Goal: Check status: Check status

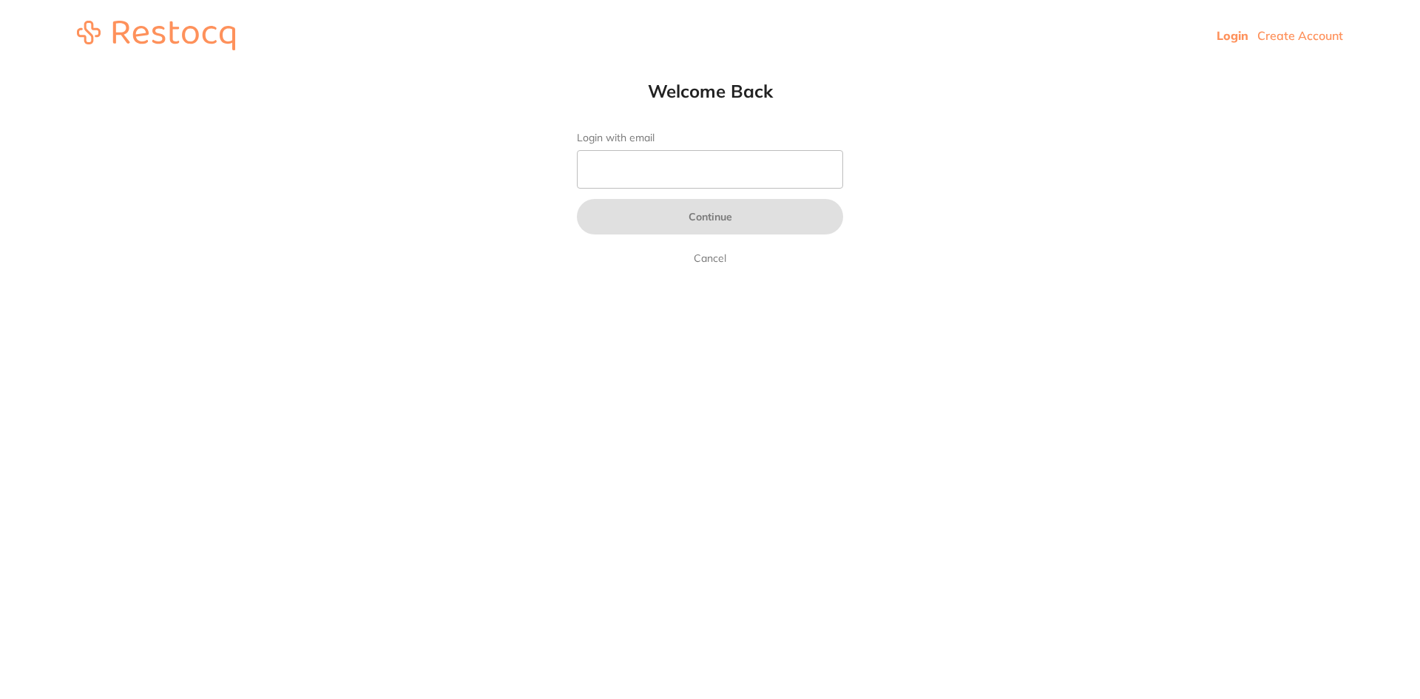
type input "[EMAIL_ADDRESS][DOMAIN_NAME]"
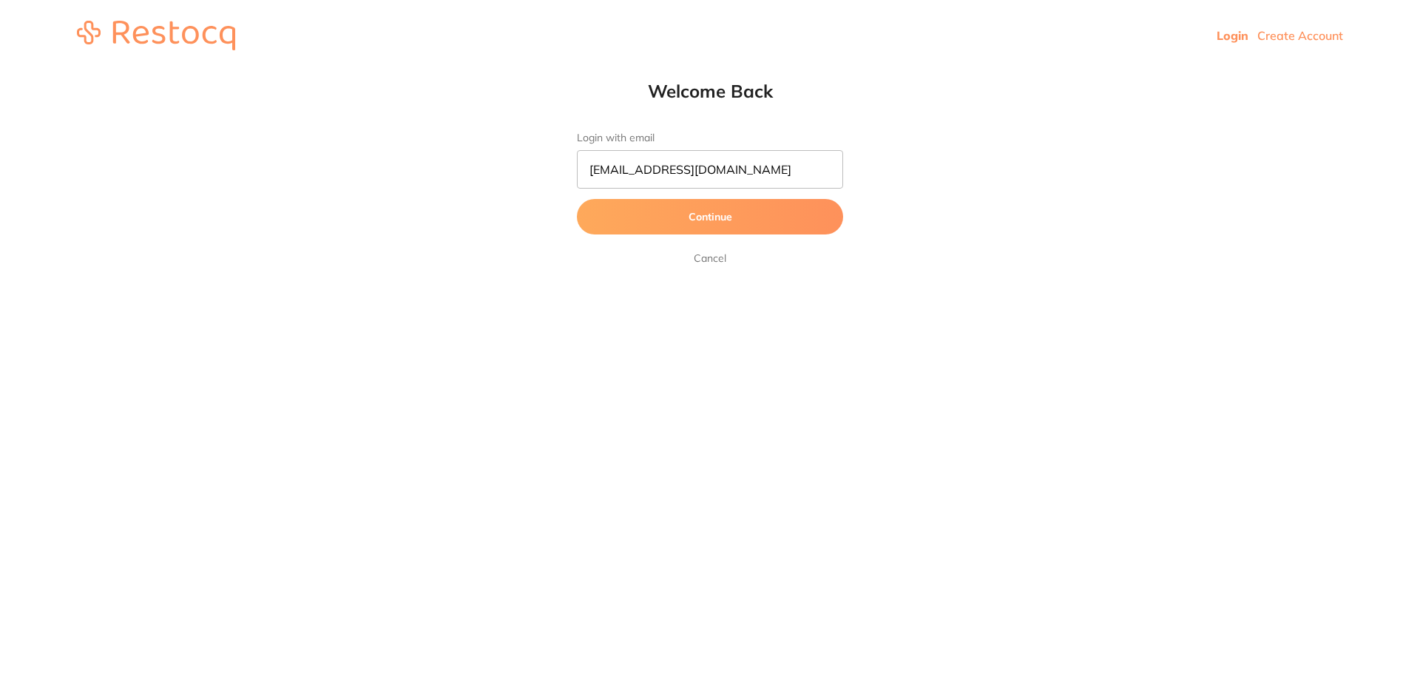
click at [718, 214] on button "Continue" at bounding box center [710, 217] width 266 height 36
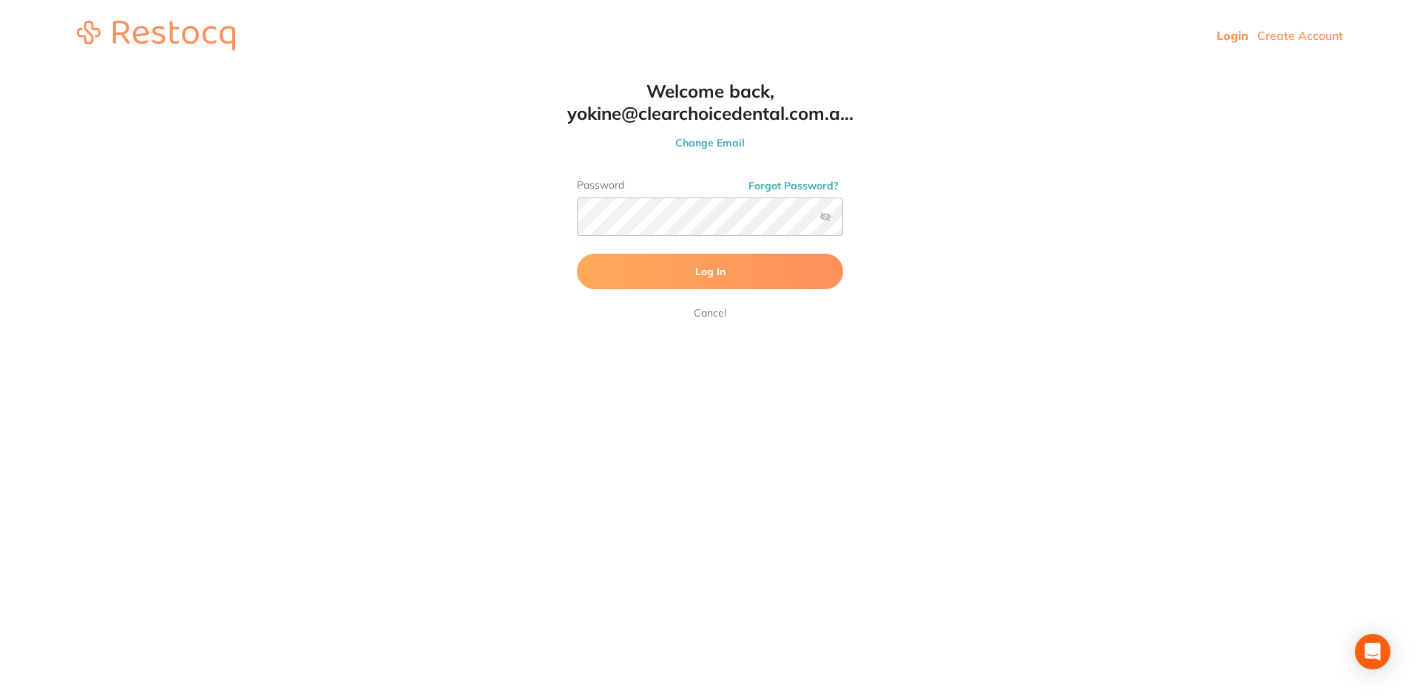
click at [728, 267] on button "Log In" at bounding box center [710, 272] width 266 height 36
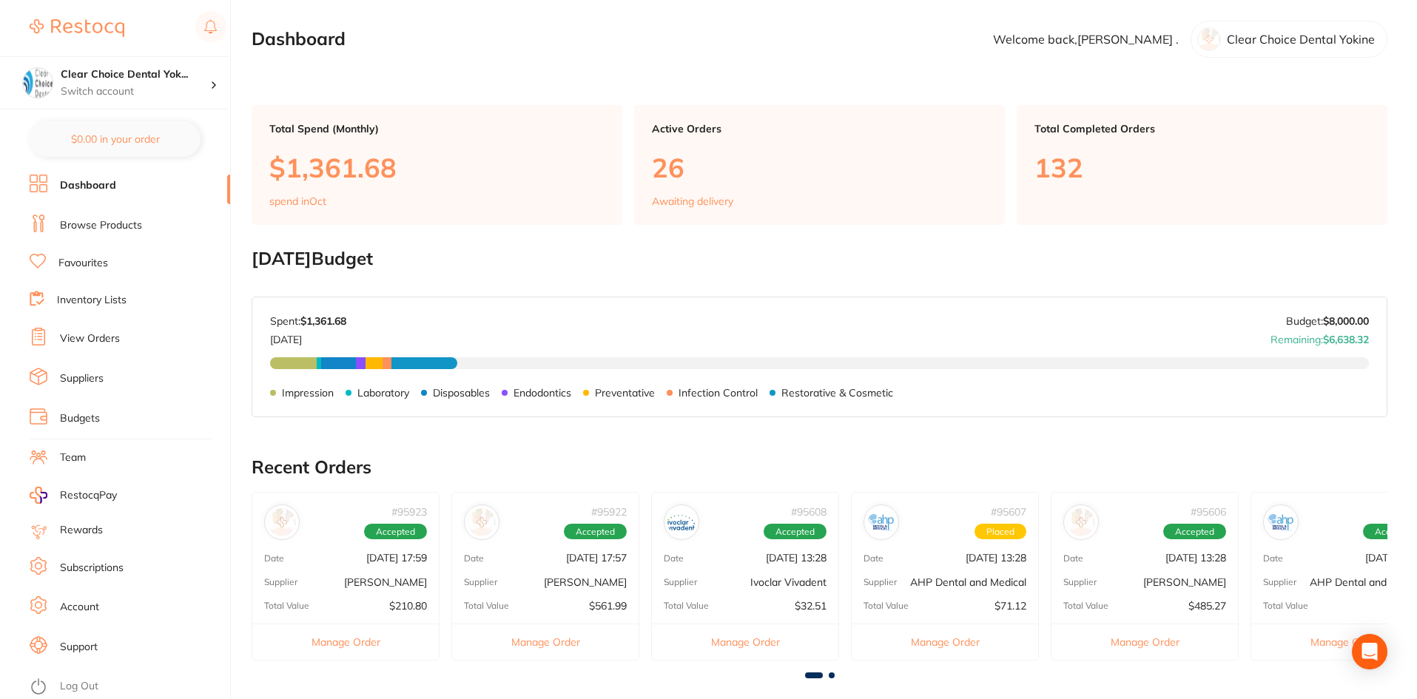
click at [99, 345] on link "View Orders" at bounding box center [90, 338] width 60 height 15
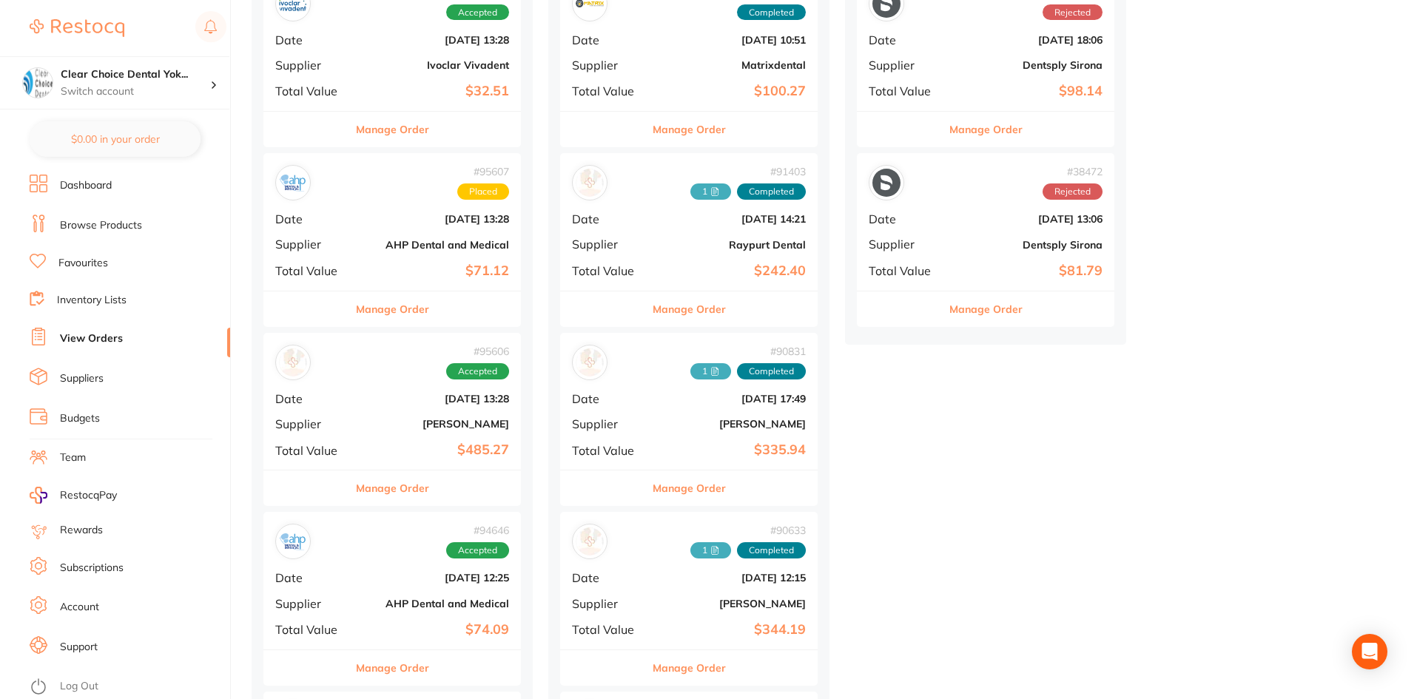
scroll to position [962, 0]
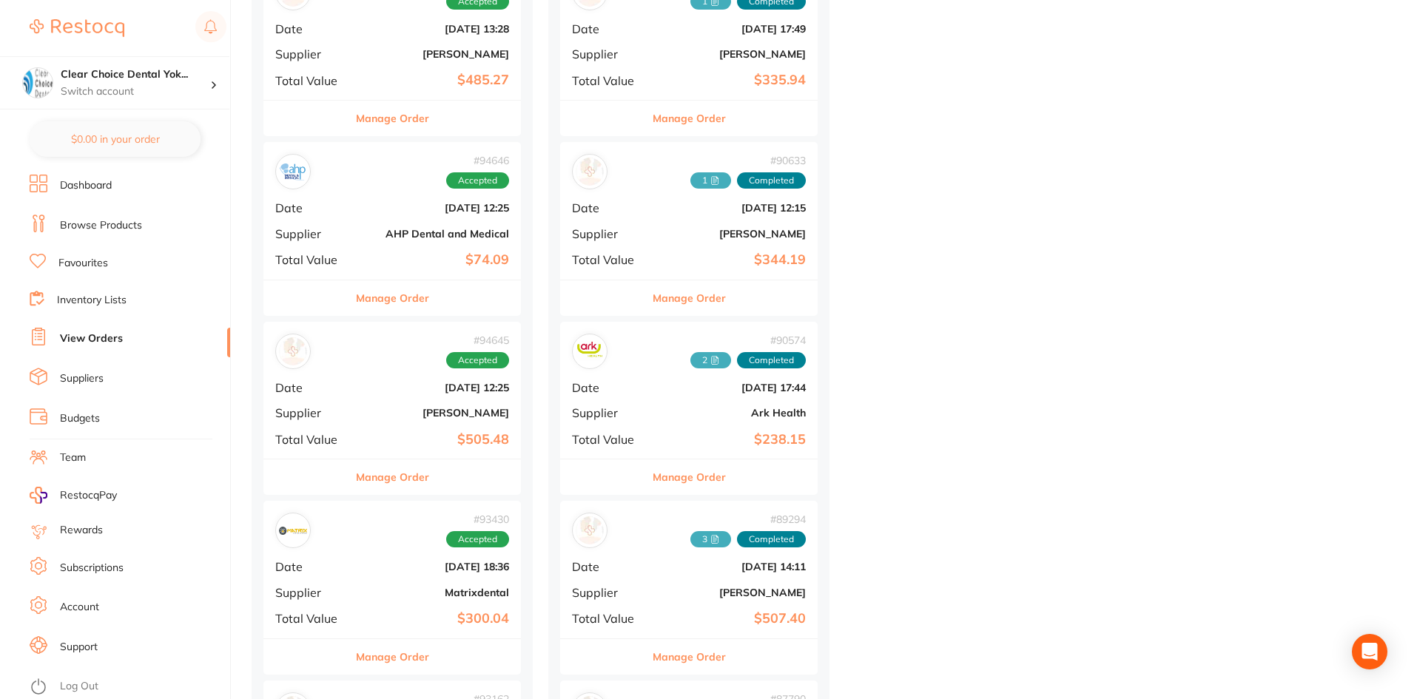
click at [404, 475] on button "Manage Order" at bounding box center [392, 477] width 73 height 36
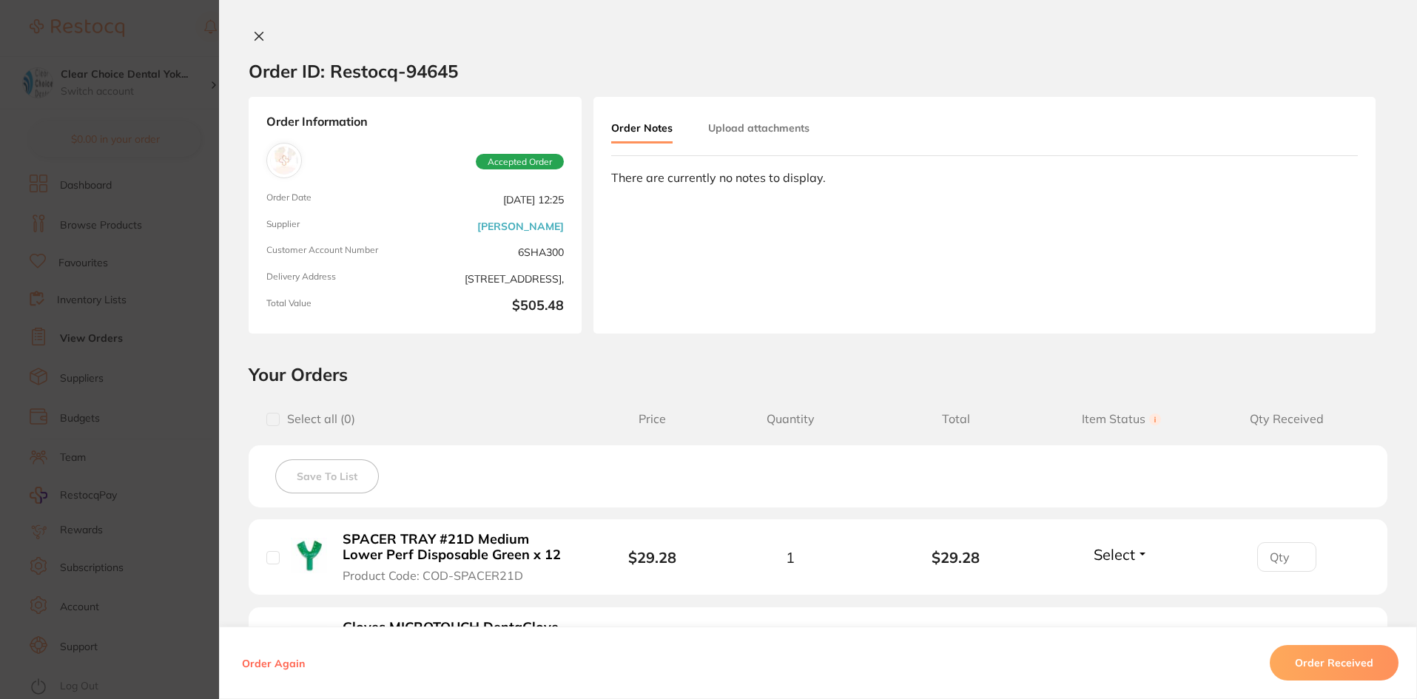
click at [762, 129] on button "Upload attachments" at bounding box center [758, 128] width 101 height 27
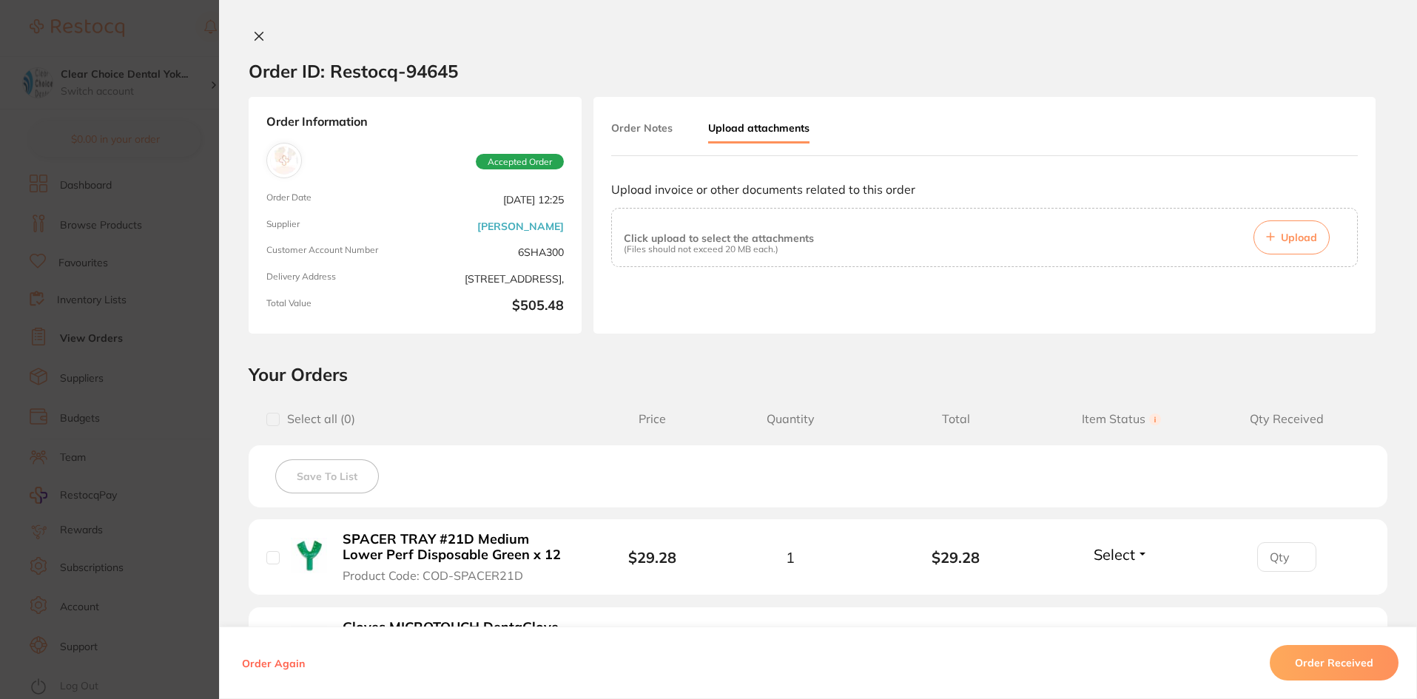
click at [1273, 233] on button "Upload" at bounding box center [1291, 237] width 76 height 34
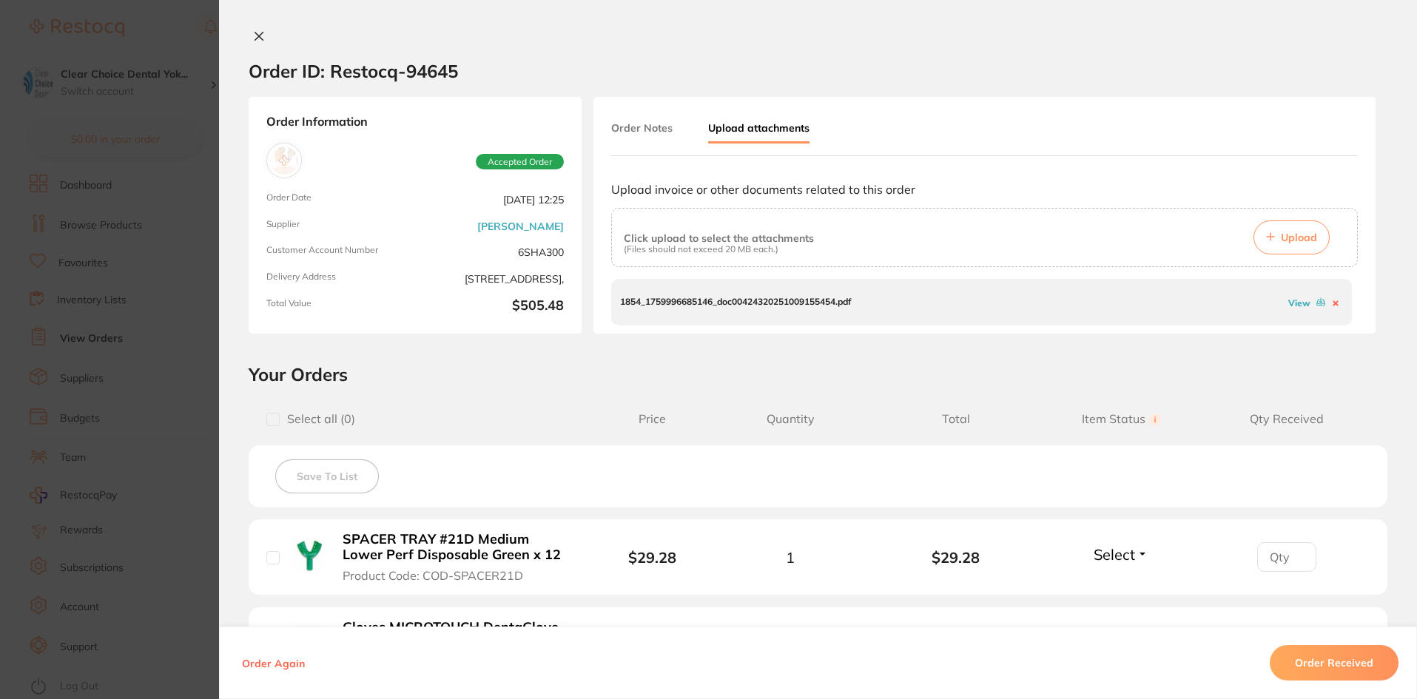
click at [1354, 664] on button "Order Received" at bounding box center [1333, 663] width 129 height 36
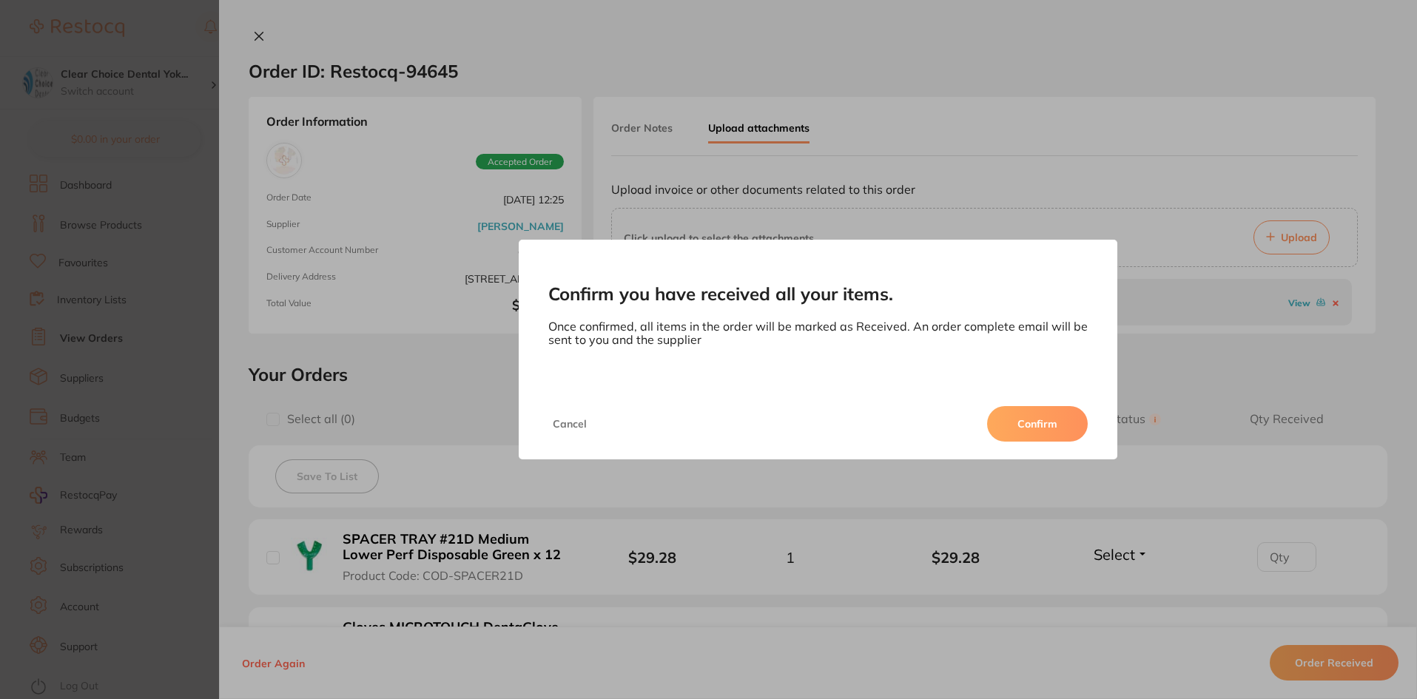
click at [1031, 419] on button "Confirm" at bounding box center [1037, 424] width 101 height 36
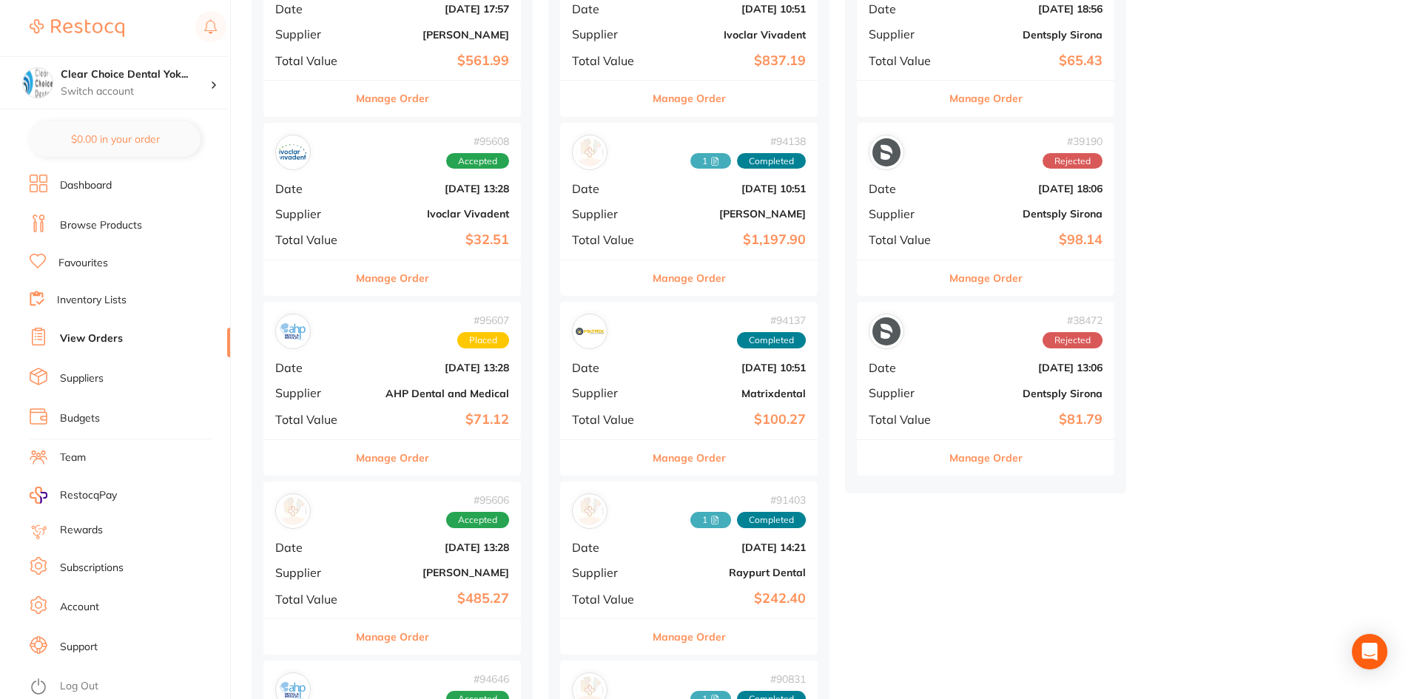
scroll to position [444, 0]
click at [426, 635] on button "Manage Order" at bounding box center [392, 636] width 73 height 36
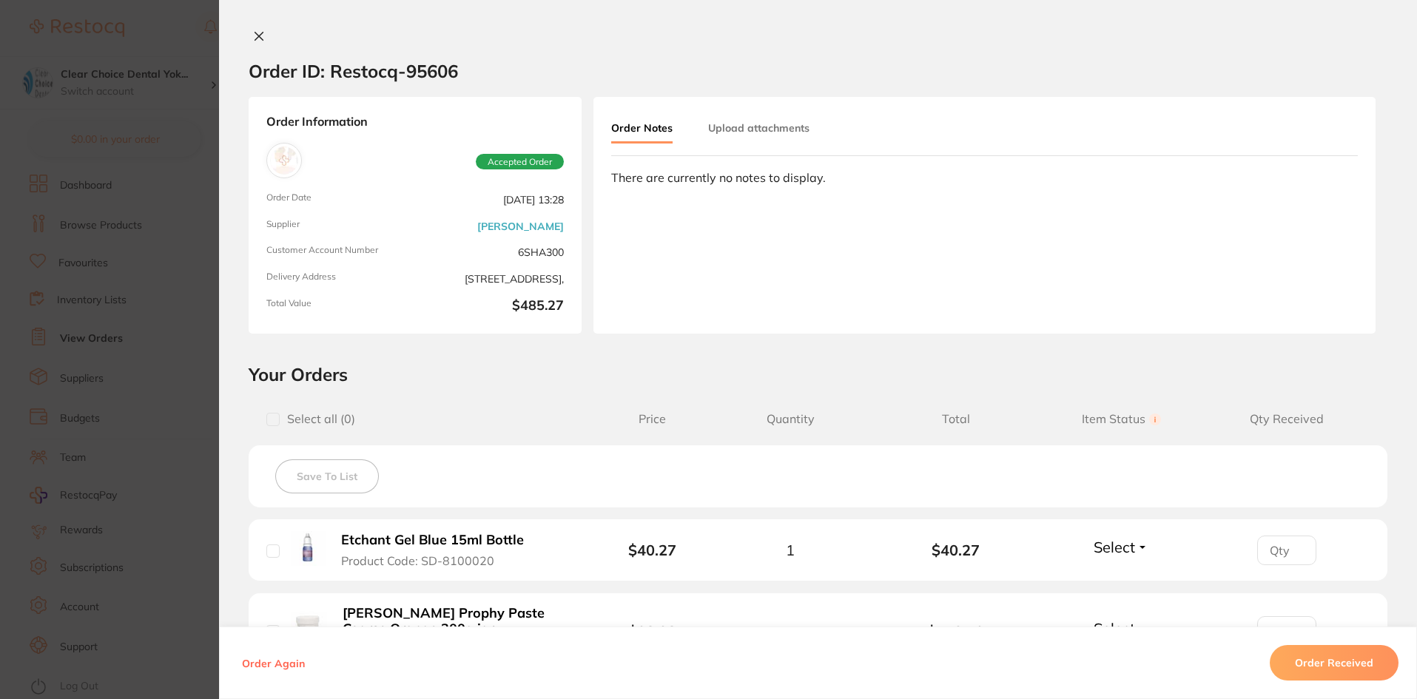
click at [768, 125] on button "Upload attachments" at bounding box center [758, 128] width 101 height 27
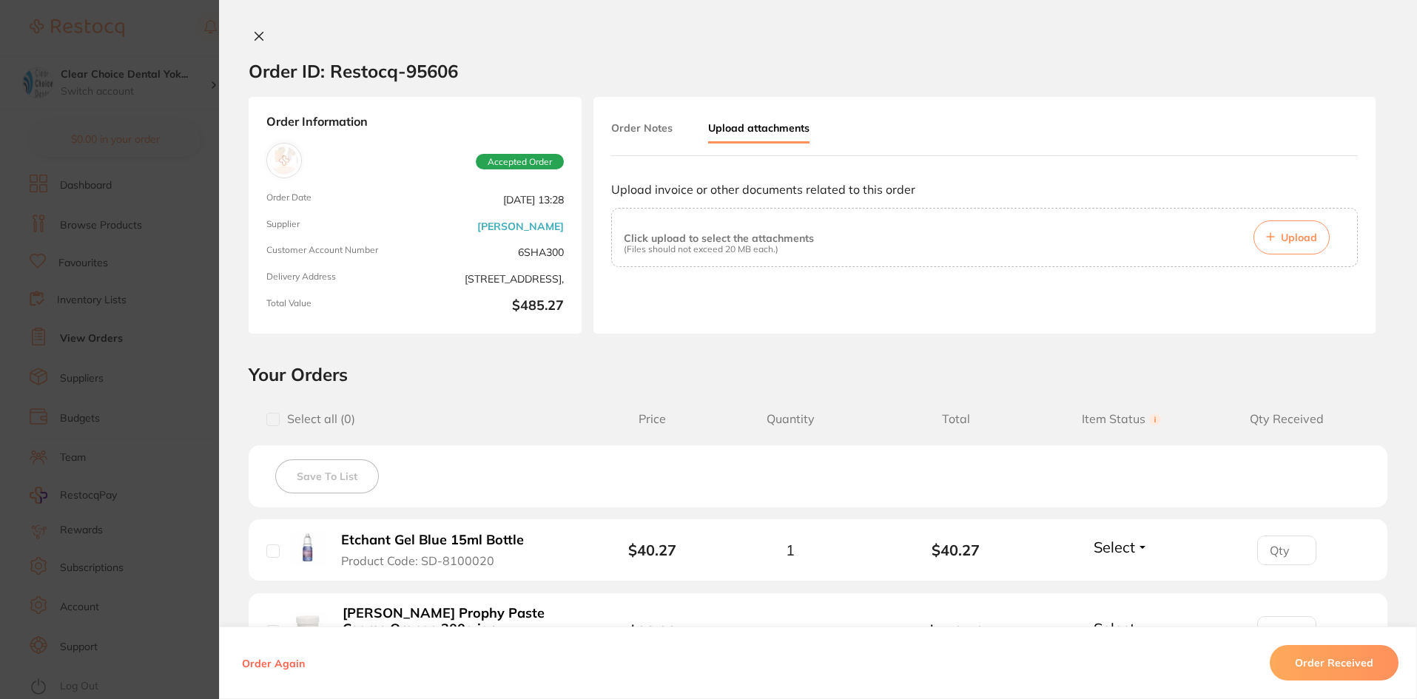
click at [1300, 240] on span "Upload" at bounding box center [1298, 237] width 36 height 13
